Goal: Task Accomplishment & Management: Complete application form

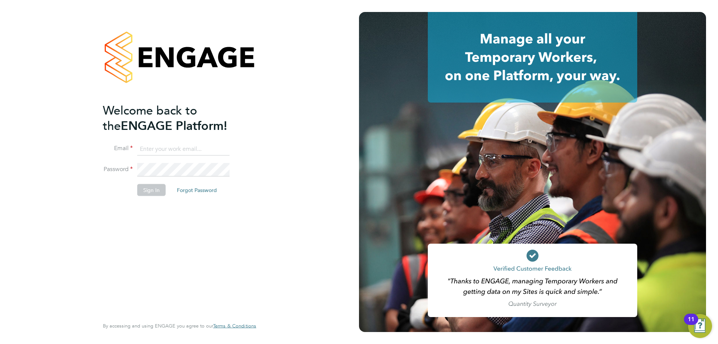
type input "[PERSON_NAME][EMAIL_ADDRESS][PERSON_NAME][DOMAIN_NAME]"
click at [160, 188] on button "Sign In" at bounding box center [151, 190] width 28 height 12
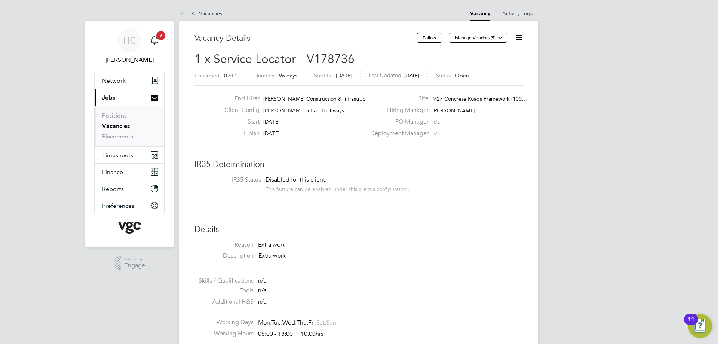
click at [516, 39] on icon at bounding box center [518, 37] width 9 height 9
click at [508, 52] on li "Edit Vacancy e" at bounding box center [500, 55] width 43 height 10
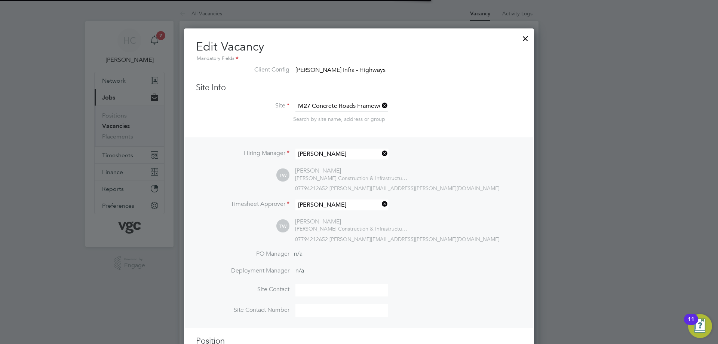
scroll to position [17, 326]
click at [348, 154] on input at bounding box center [341, 153] width 92 height 11
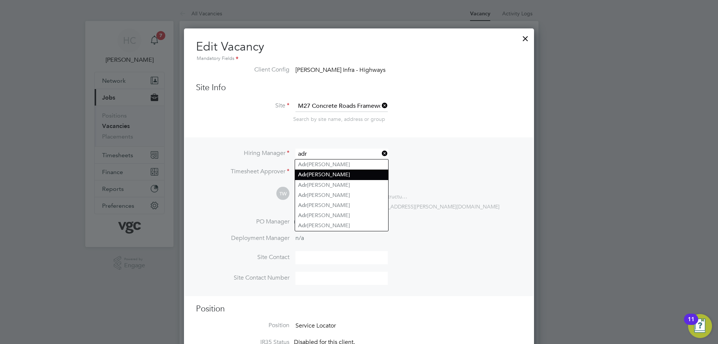
click at [322, 176] on li "Adr ian Abel" at bounding box center [341, 174] width 93 height 10
type input "Adrian Abel"
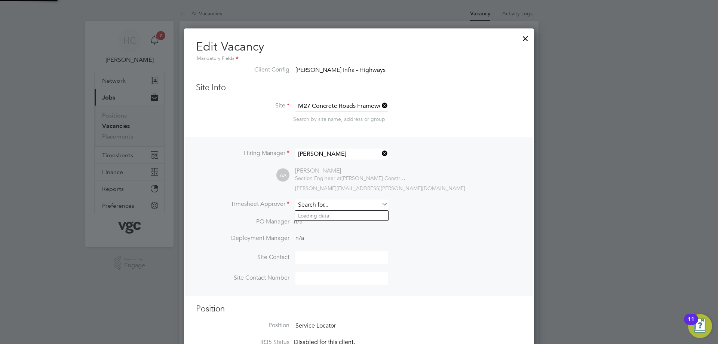
click at [332, 209] on input at bounding box center [341, 204] width 92 height 11
drag, startPoint x: 328, startPoint y: 222, endPoint x: 477, endPoint y: 244, distance: 150.8
click at [328, 223] on li "Adri an Abel" at bounding box center [341, 226] width 93 height 10
type input "Adrian Abel"
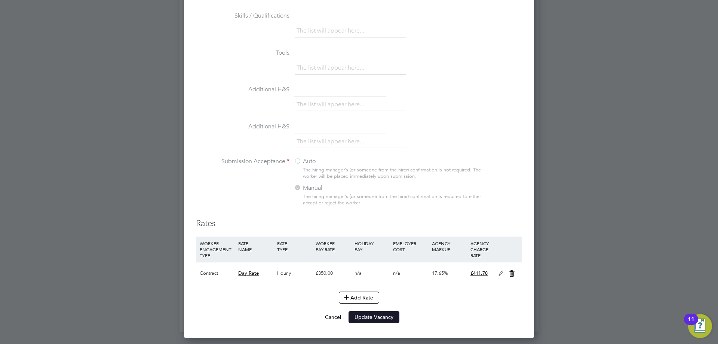
click at [386, 314] on button "Update Vacancy" at bounding box center [374, 317] width 51 height 12
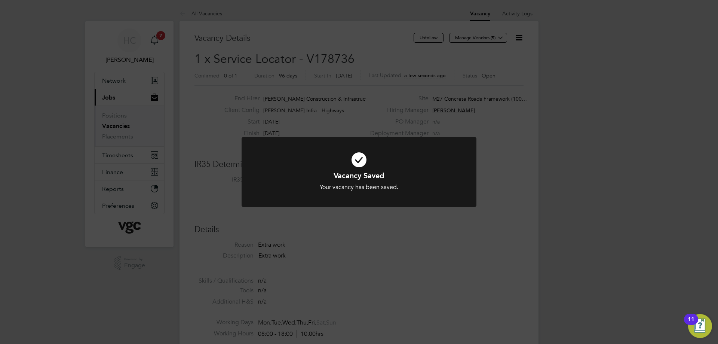
click at [362, 164] on icon at bounding box center [359, 159] width 194 height 29
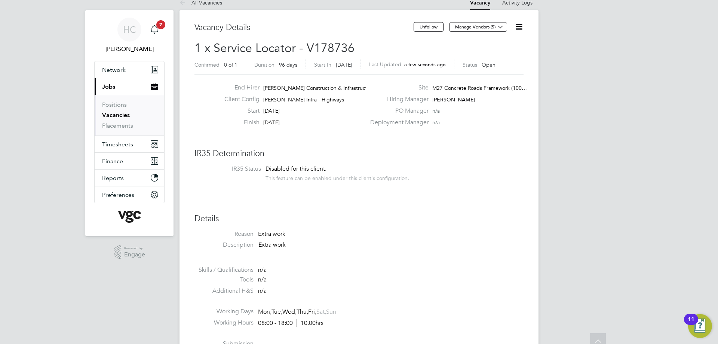
scroll to position [0, 0]
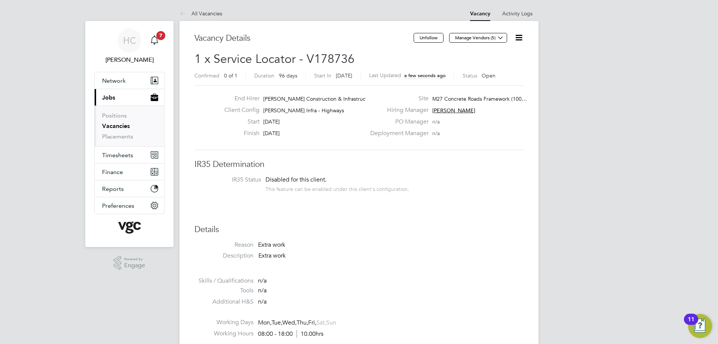
click at [521, 36] on icon at bounding box center [518, 37] width 9 height 9
click at [500, 57] on li "Edit Vacancy e" at bounding box center [500, 55] width 43 height 10
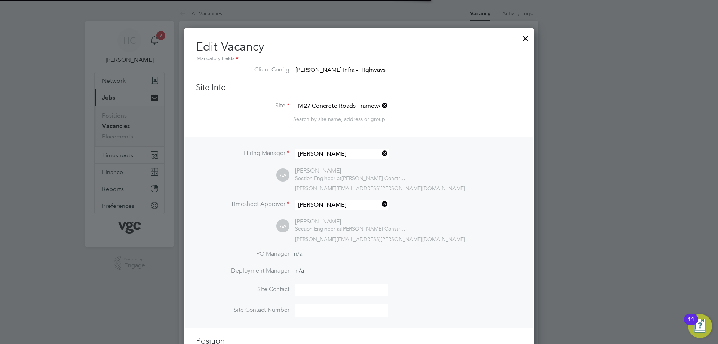
scroll to position [886, 350]
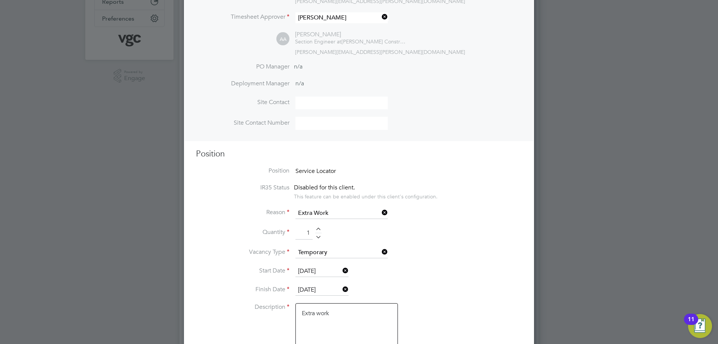
drag, startPoint x: 311, startPoint y: 233, endPoint x: 304, endPoint y: 232, distance: 6.7
click at [304, 232] on input "1" at bounding box center [303, 232] width 17 height 13
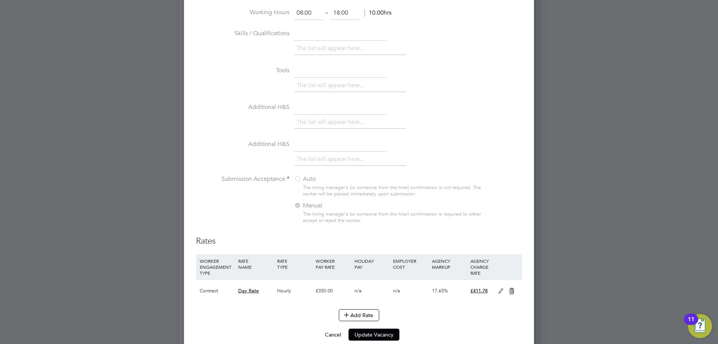
scroll to position [576, 0]
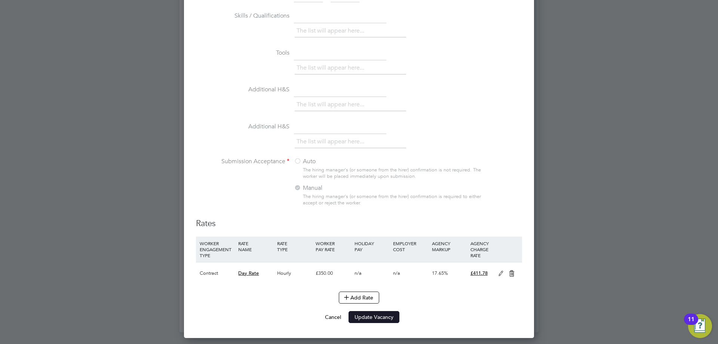
type input "2"
click at [365, 314] on button "Update Vacancy" at bounding box center [374, 317] width 51 height 12
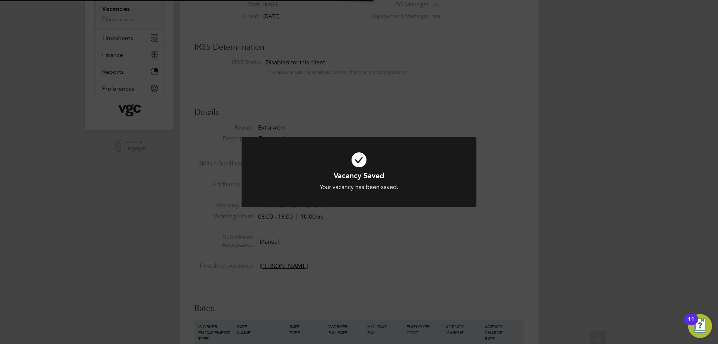
scroll to position [0, 0]
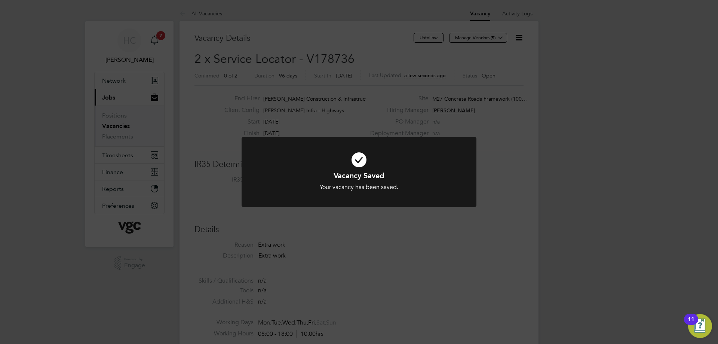
click at [364, 156] on icon at bounding box center [359, 159] width 194 height 29
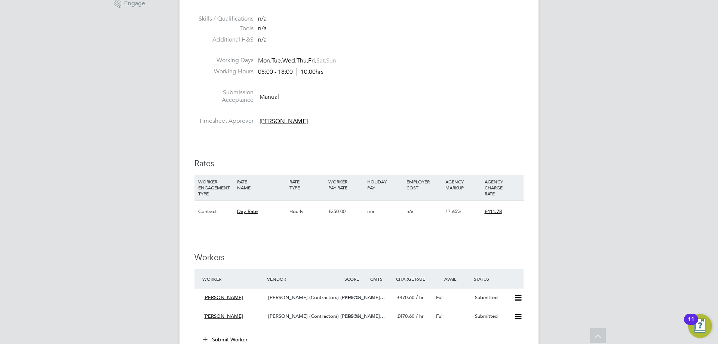
scroll to position [411, 0]
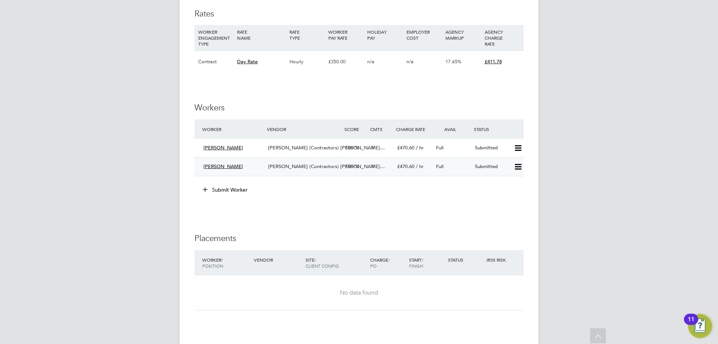
click at [243, 164] on span "Thirukumaran Rasanehru" at bounding box center [223, 166] width 40 height 6
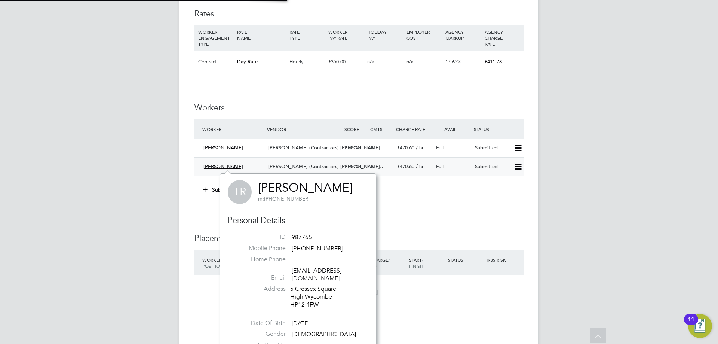
scroll to position [190, 177]
click at [293, 190] on link "Thirukumaran Rasanehru" at bounding box center [305, 187] width 94 height 15
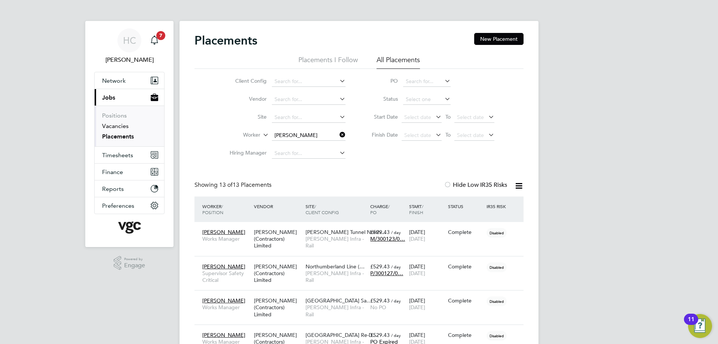
click at [108, 128] on link "Vacancies" at bounding box center [115, 125] width 27 height 7
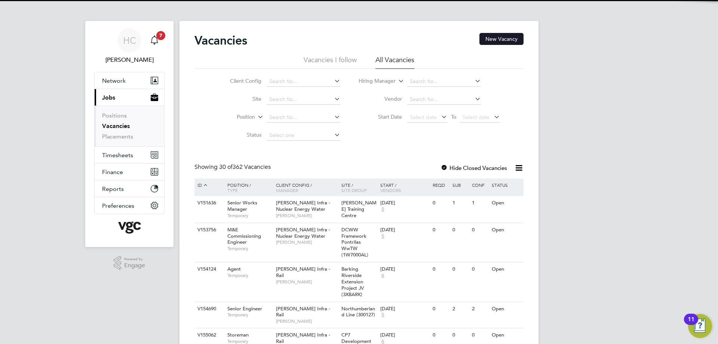
click at [498, 39] on button "New Vacancy" at bounding box center [501, 39] width 44 height 12
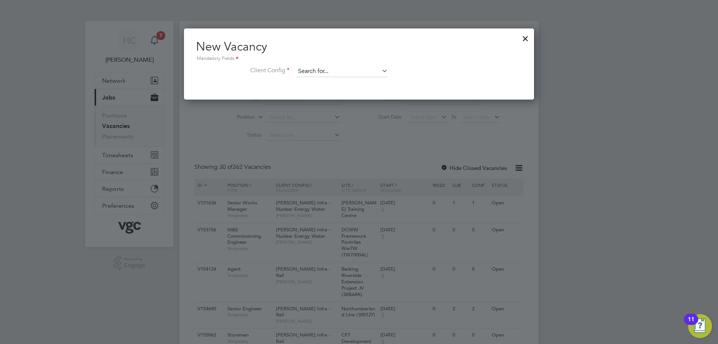
click at [320, 70] on input at bounding box center [341, 71] width 92 height 11
click at [343, 110] on li "[PERSON_NAME] Inf ra - Rail" at bounding box center [363, 112] width 137 height 10
type input "[PERSON_NAME] Infra - Rail"
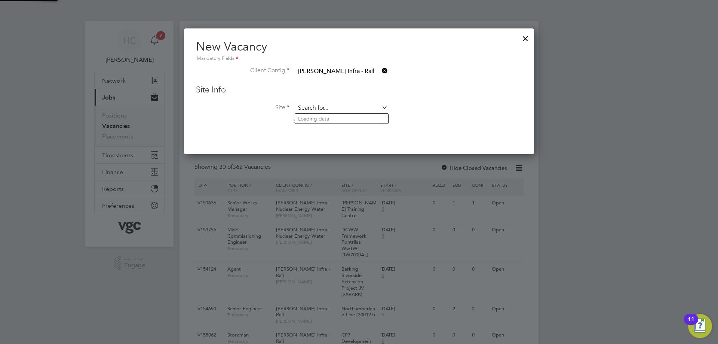
click at [310, 108] on input at bounding box center [341, 107] width 92 height 11
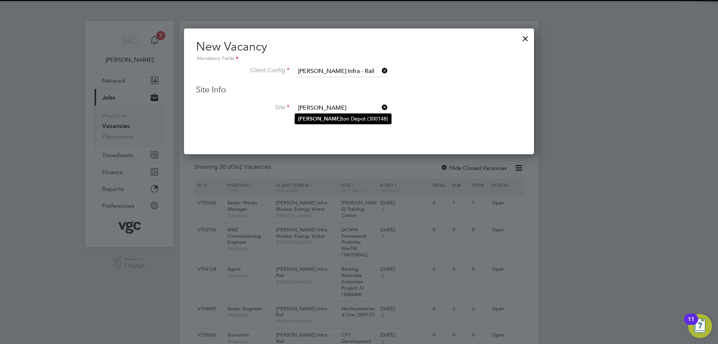
click at [318, 120] on li "[PERSON_NAME] ton Depot (300148)" at bounding box center [343, 119] width 96 height 10
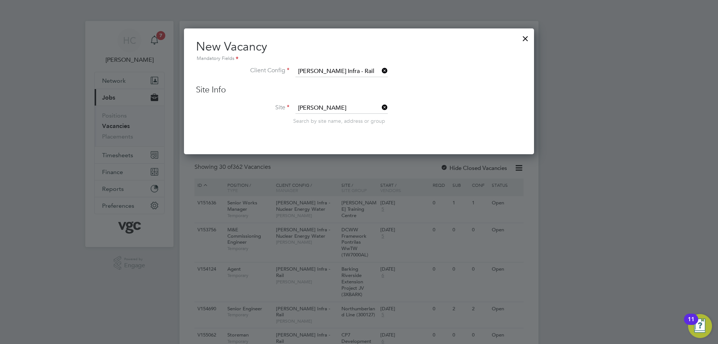
type input "[GEOGRAPHIC_DATA] (300148)"
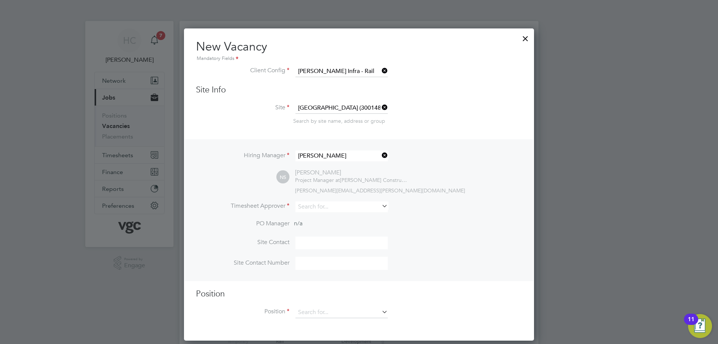
click at [380, 155] on icon at bounding box center [380, 155] width 0 height 10
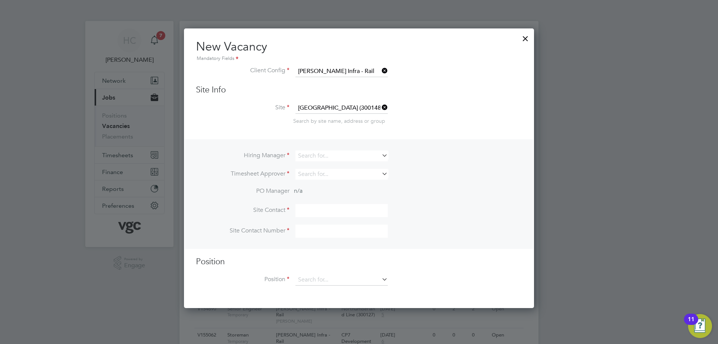
scroll to position [280, 350]
click at [310, 154] on input at bounding box center [341, 155] width 92 height 11
click at [322, 160] on input "[PERSON_NAME]" at bounding box center [341, 155] width 92 height 11
click at [323, 166] on li "[PERSON_NAME]" at bounding box center [341, 166] width 93 height 10
type input "[PERSON_NAME]"
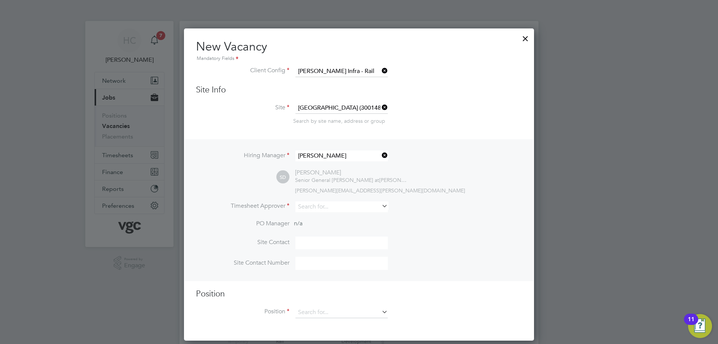
scroll to position [313, 350]
click at [314, 205] on input at bounding box center [341, 206] width 92 height 11
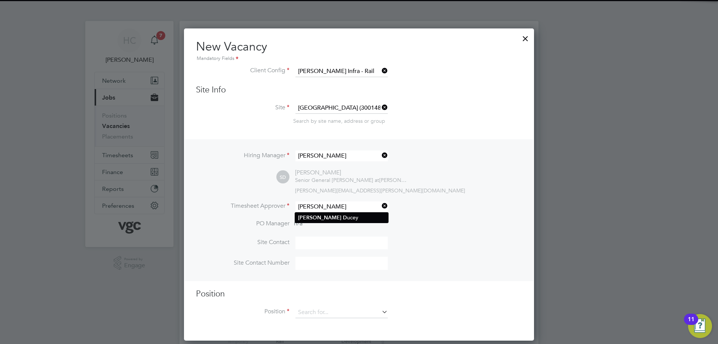
click at [316, 217] on li "[PERSON_NAME]" at bounding box center [341, 217] width 93 height 10
type input "[PERSON_NAME]"
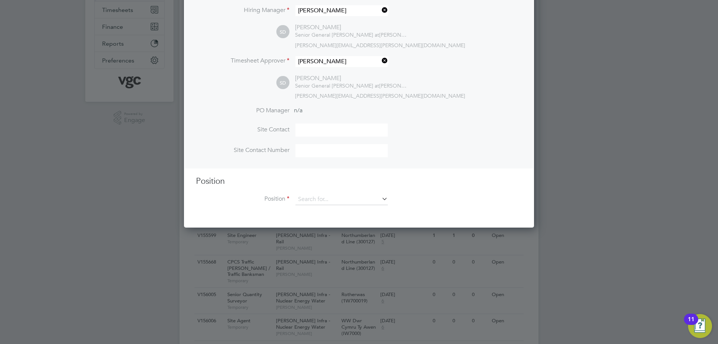
scroll to position [150, 0]
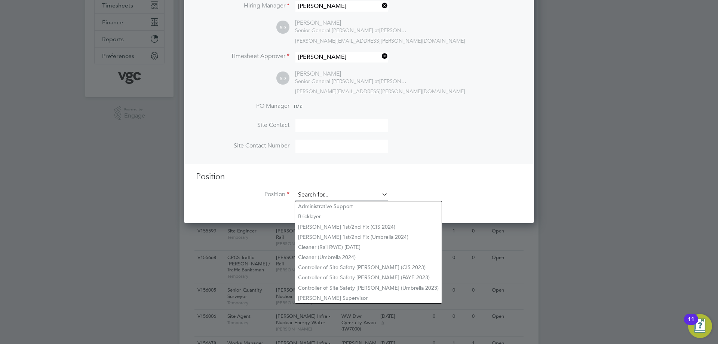
click at [331, 195] on input at bounding box center [341, 194] width 92 height 11
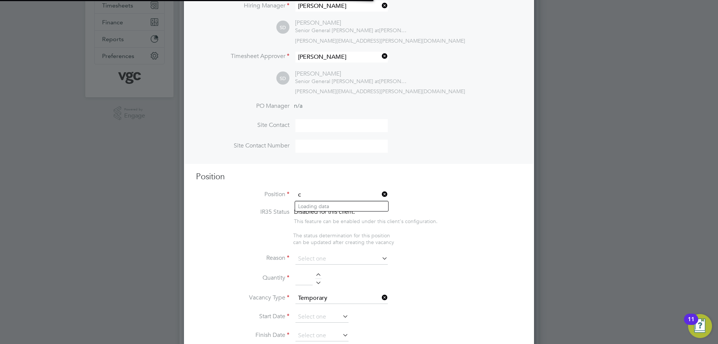
scroll to position [1061, 350]
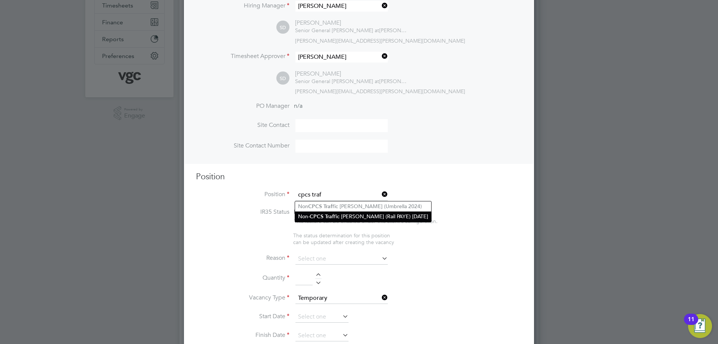
click at [323, 216] on b "CPCS" at bounding box center [317, 216] width 14 height 6
type input "Non-CPCS Traffic [PERSON_NAME] (Rail PAYE) [DATE]"
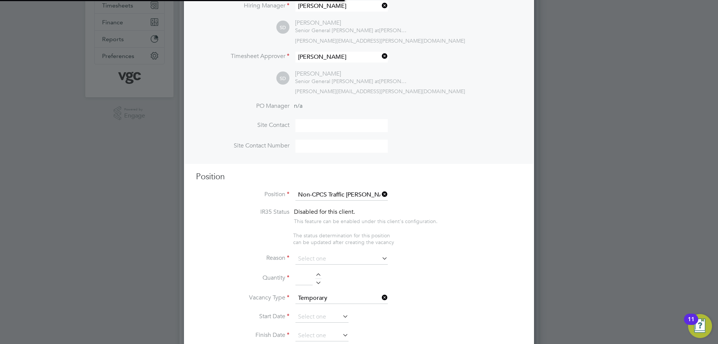
scroll to position [22, 39]
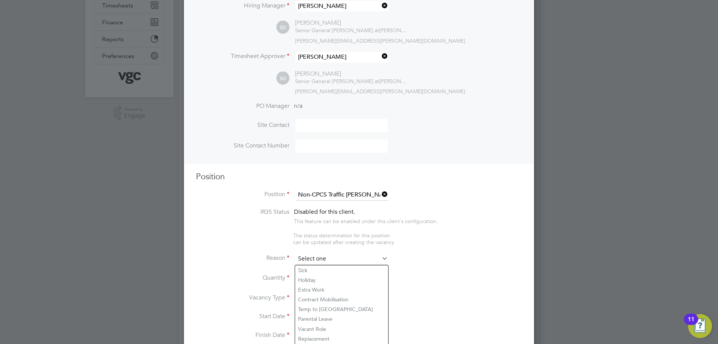
click at [326, 261] on input at bounding box center [341, 258] width 92 height 11
click at [324, 292] on li "Extra Work" at bounding box center [341, 290] width 93 height 10
type input "Extra Work"
click at [305, 280] on input at bounding box center [303, 278] width 17 height 13
type input "1"
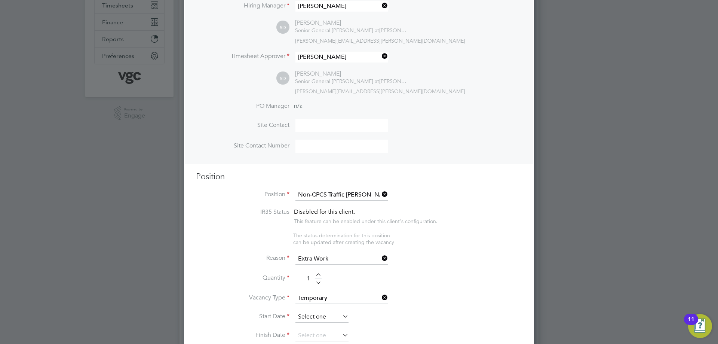
click at [330, 320] on input at bounding box center [321, 316] width 53 height 11
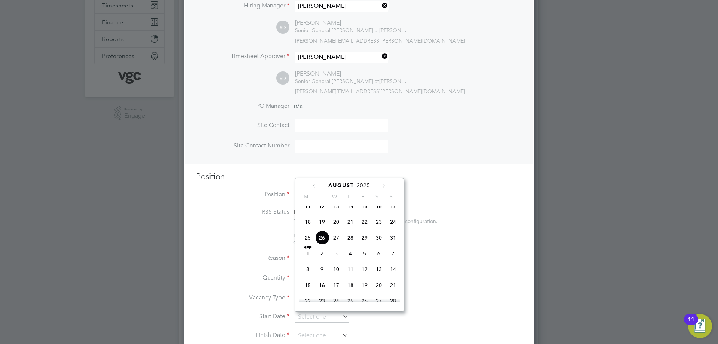
click at [316, 185] on icon at bounding box center [315, 186] width 7 height 8
click at [383, 184] on icon at bounding box center [383, 186] width 7 height 8
click at [310, 262] on span "18" at bounding box center [308, 255] width 14 height 14
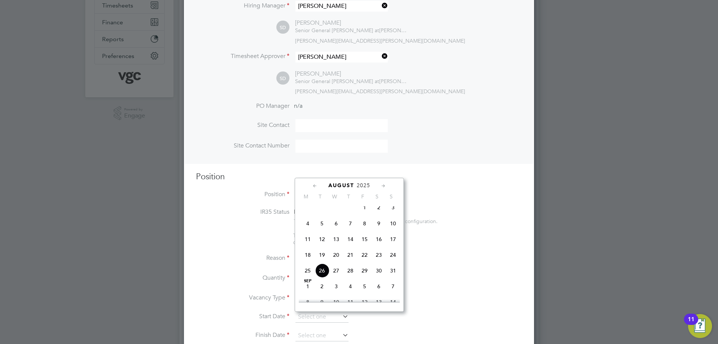
type input "[DATE]"
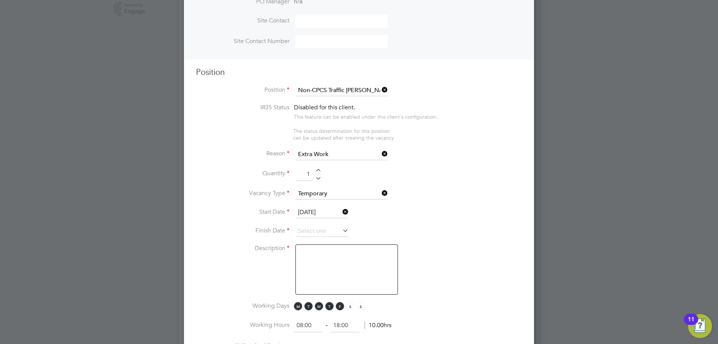
scroll to position [262, 0]
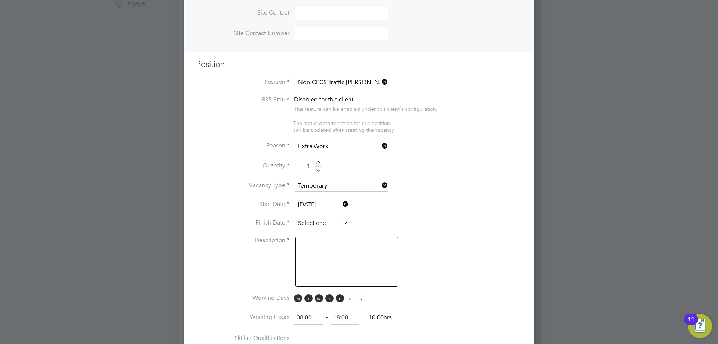
click at [316, 223] on input at bounding box center [321, 223] width 53 height 11
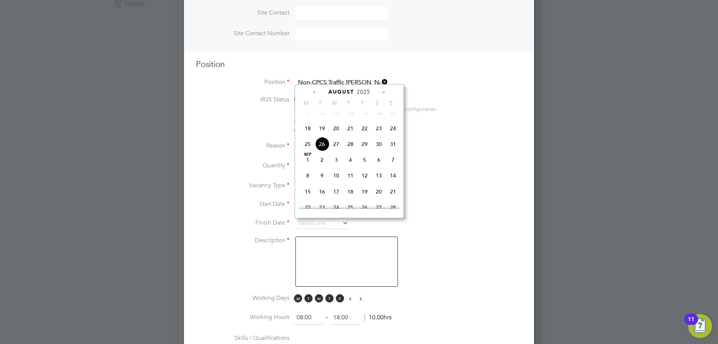
click at [390, 150] on span "31" at bounding box center [393, 144] width 14 height 14
type input "[DATE]"
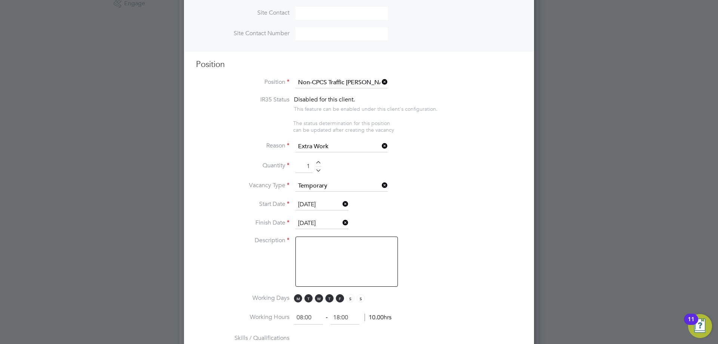
click at [325, 248] on textarea at bounding box center [346, 261] width 102 height 50
paste textarea "CPCS Traffic [PERSON_NAME]"
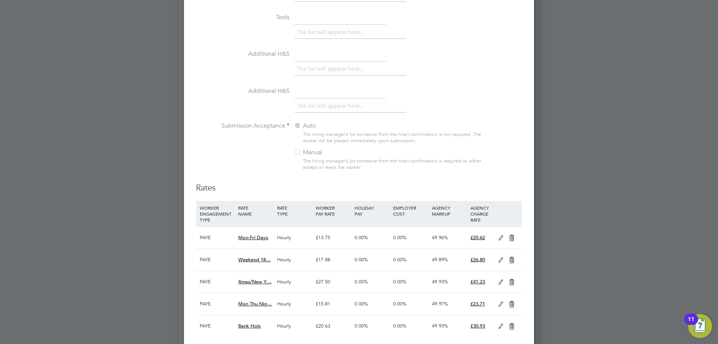
scroll to position [636, 0]
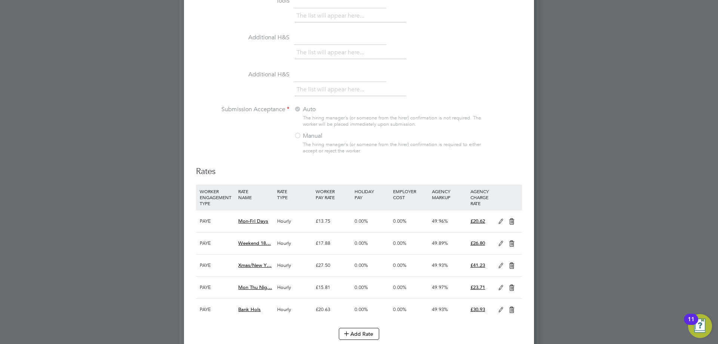
type textarea "CPCS Traffic [PERSON_NAME]"
click at [299, 139] on div at bounding box center [297, 135] width 7 height 7
click at [298, 137] on div at bounding box center [297, 135] width 7 height 7
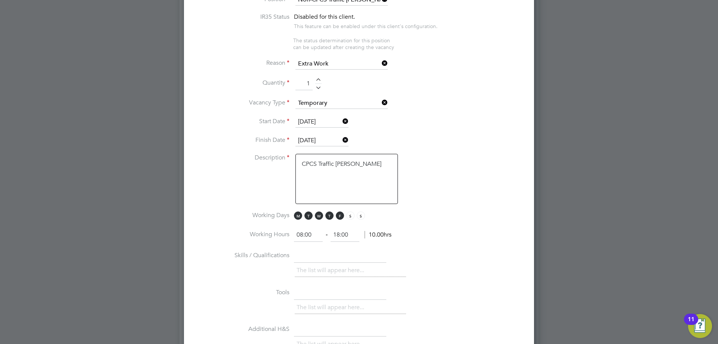
scroll to position [303, 0]
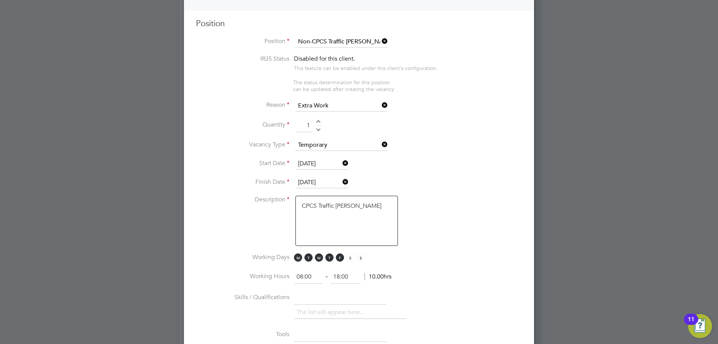
click at [380, 43] on icon at bounding box center [380, 41] width 0 height 10
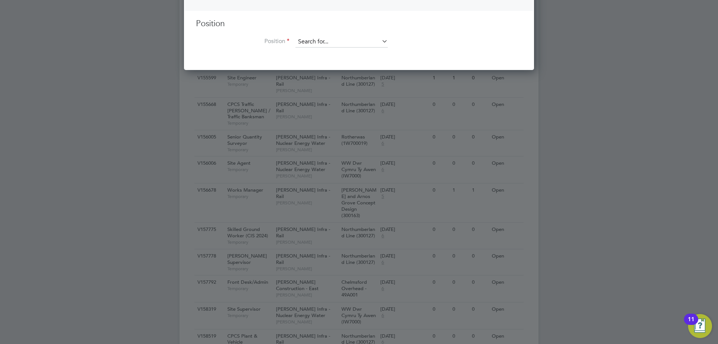
click at [344, 43] on input at bounding box center [341, 41] width 92 height 11
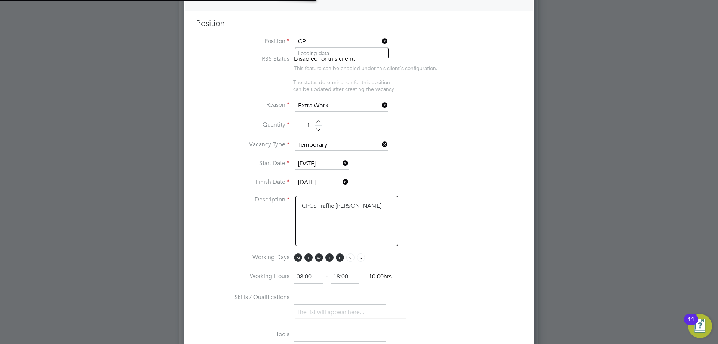
scroll to position [22, 39]
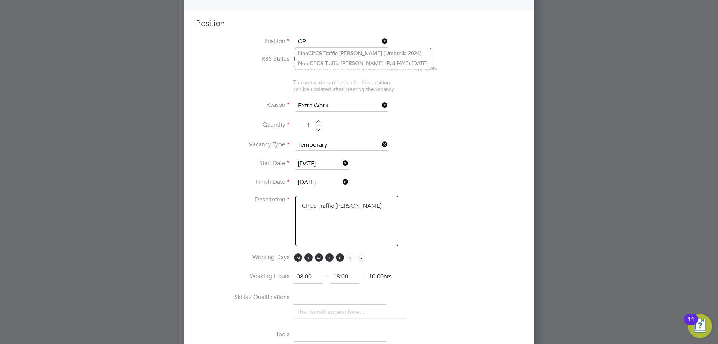
type input "C"
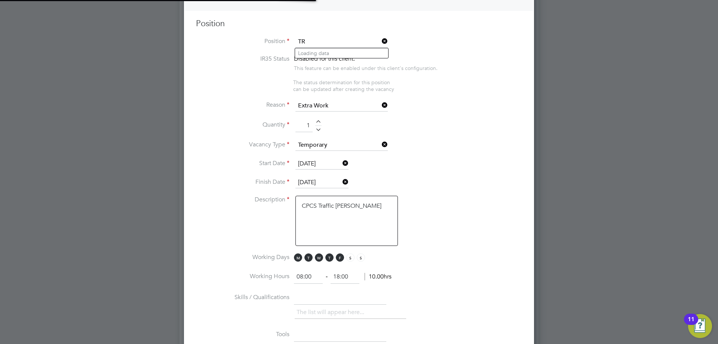
scroll to position [4, 4]
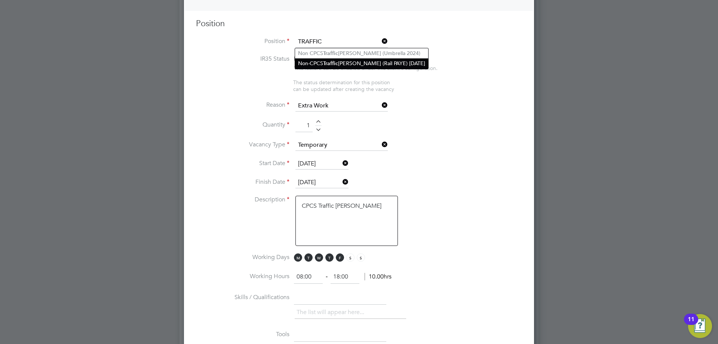
click at [344, 60] on li "Non-CPCS Traffic [PERSON_NAME] (Rail PAYE) [DATE]" at bounding box center [361, 63] width 133 height 10
type input "Non-CPCS Traffic [PERSON_NAME] (Rail PAYE) [DATE]"
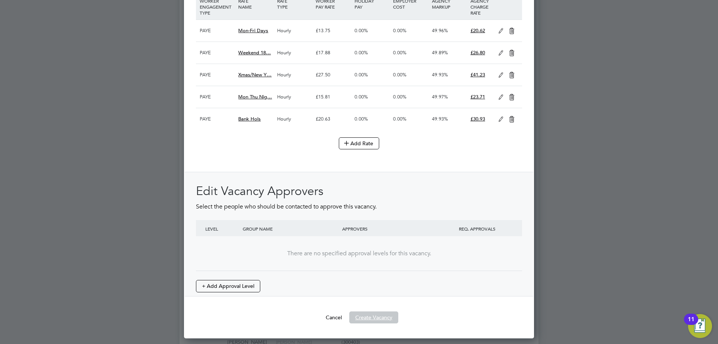
click at [386, 319] on button "Create Vacancy" at bounding box center [373, 317] width 49 height 12
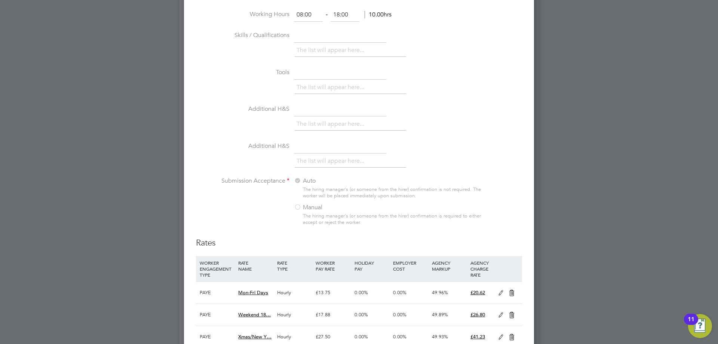
click at [300, 208] on div at bounding box center [297, 207] width 7 height 7
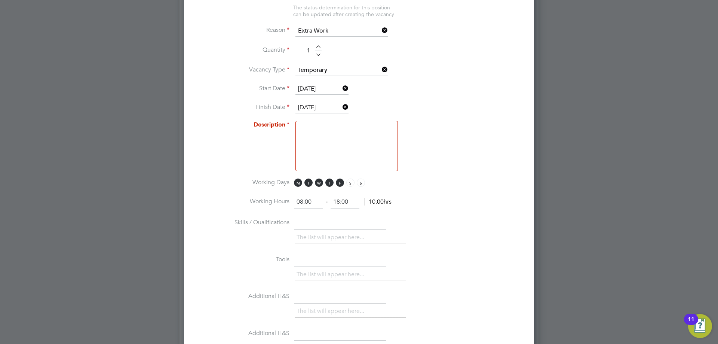
click at [332, 131] on textarea at bounding box center [346, 146] width 102 height 50
paste textarea "CPCS Traffic [PERSON_NAME]"
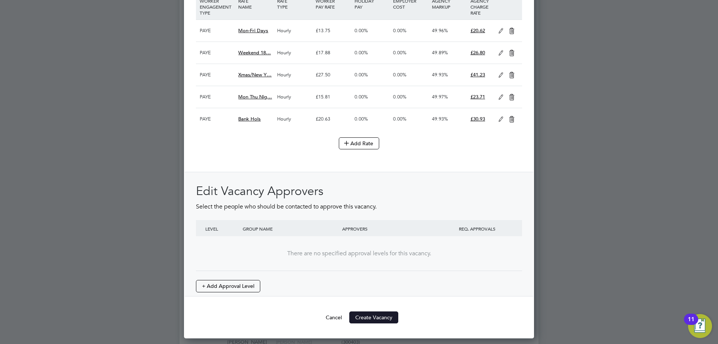
type textarea "CPCS Traffic [PERSON_NAME]"
click at [378, 316] on button "Create Vacancy" at bounding box center [373, 317] width 49 height 12
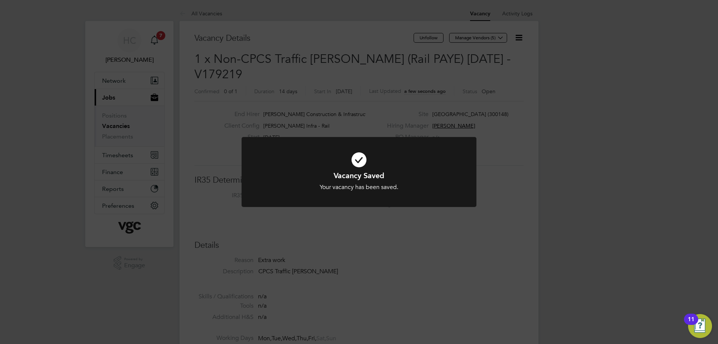
click at [490, 40] on div "Vacancy Saved Your vacancy has been saved. Cancel Okay" at bounding box center [359, 172] width 718 height 344
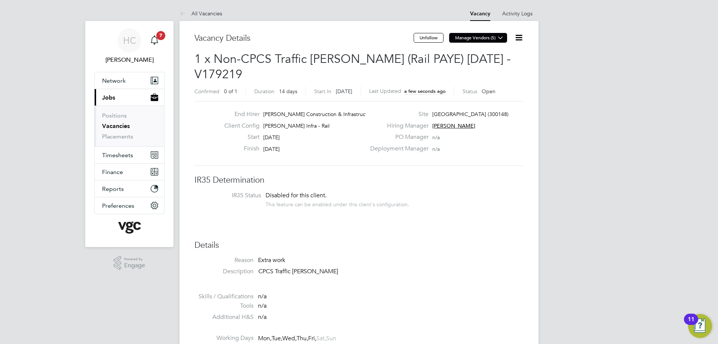
click at [491, 37] on button "Manage Vendors (5)" at bounding box center [478, 38] width 58 height 10
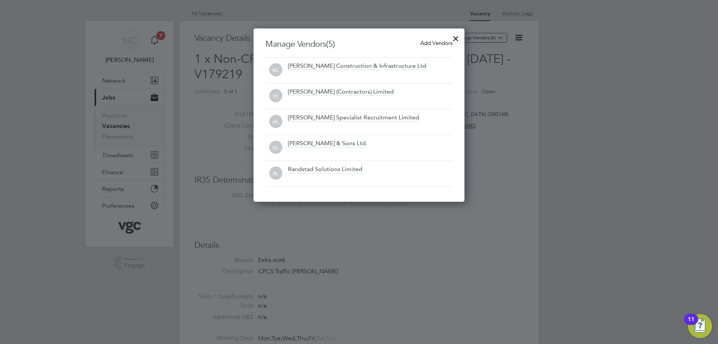
click at [421, 42] on span "Add Vendors" at bounding box center [436, 42] width 32 height 7
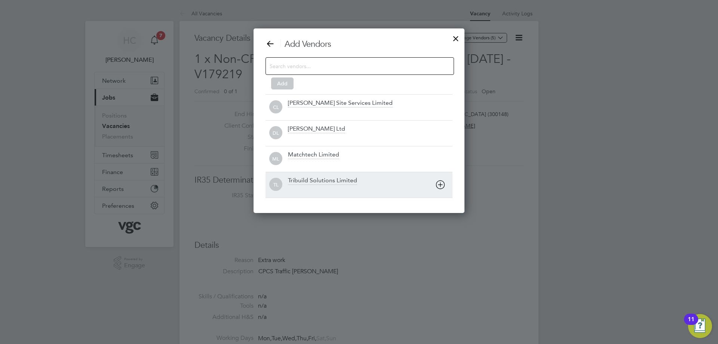
click at [332, 177] on div "Tribuild Solutions Limited" at bounding box center [322, 181] width 69 height 8
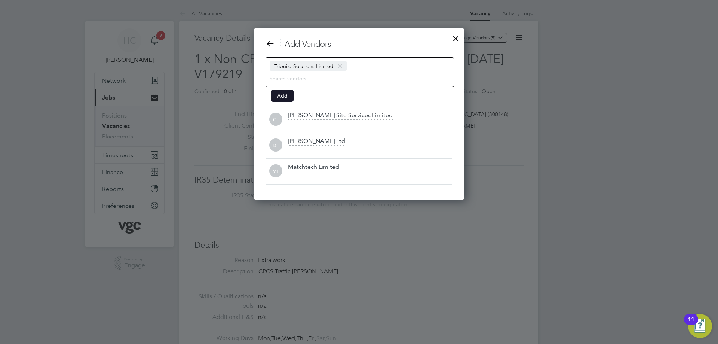
click at [282, 94] on button "Add" at bounding box center [282, 96] width 22 height 12
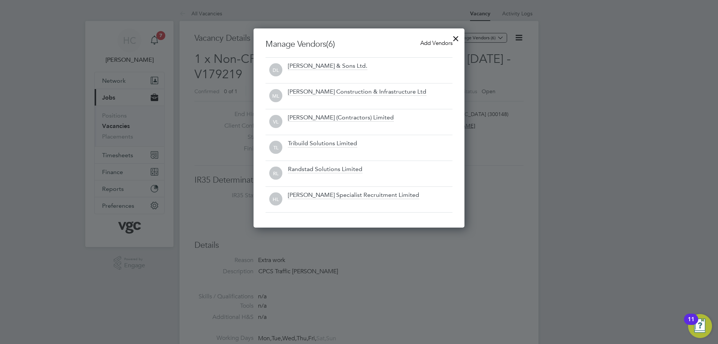
click at [455, 39] on div at bounding box center [455, 36] width 13 height 13
